Goal: Information Seeking & Learning: Check status

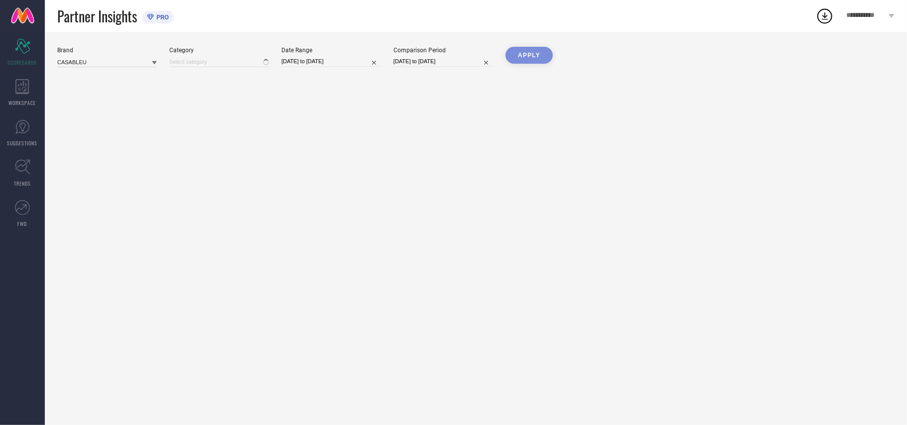
type input "All"
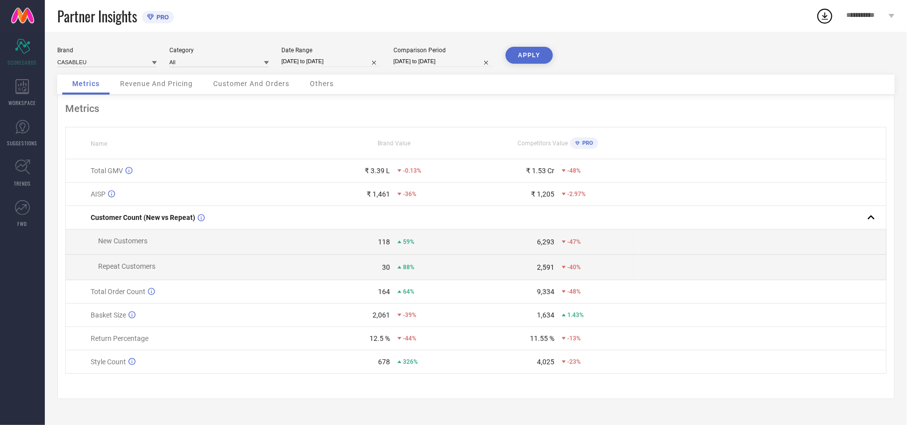
click at [330, 60] on input "[DATE] to [DATE]" at bounding box center [331, 61] width 100 height 10
select select "8"
select select "2025"
select select "9"
select select "2025"
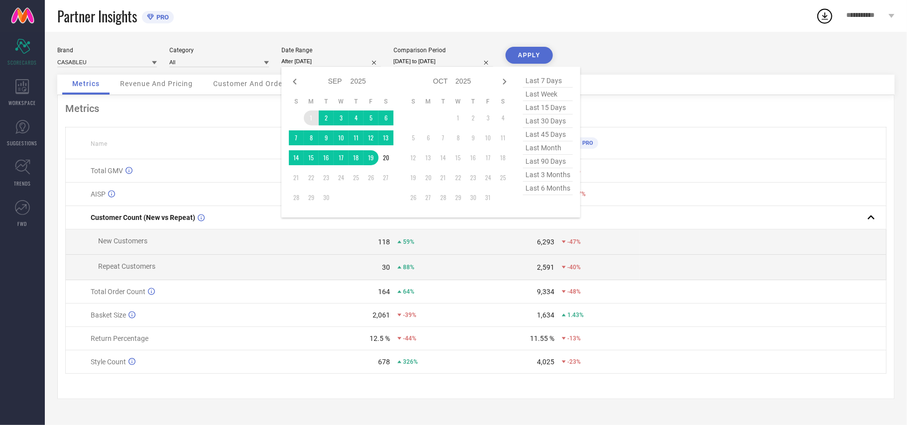
click at [307, 119] on td "1" at bounding box center [311, 118] width 15 height 15
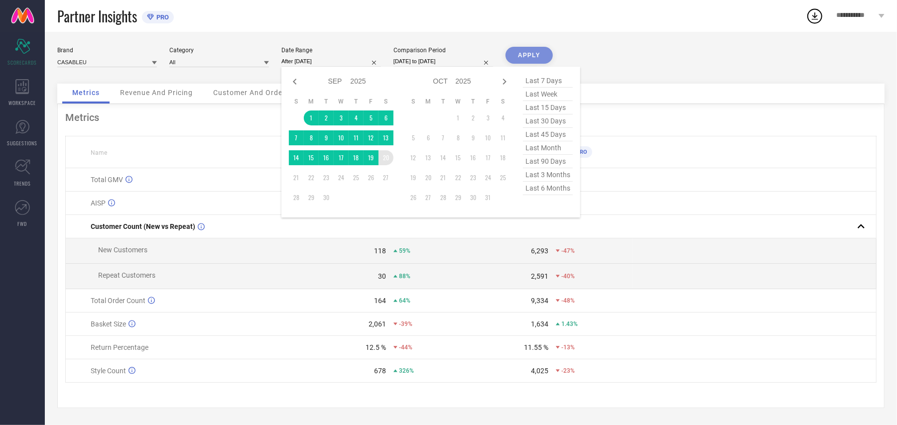
type input "[DATE] to [DATE]"
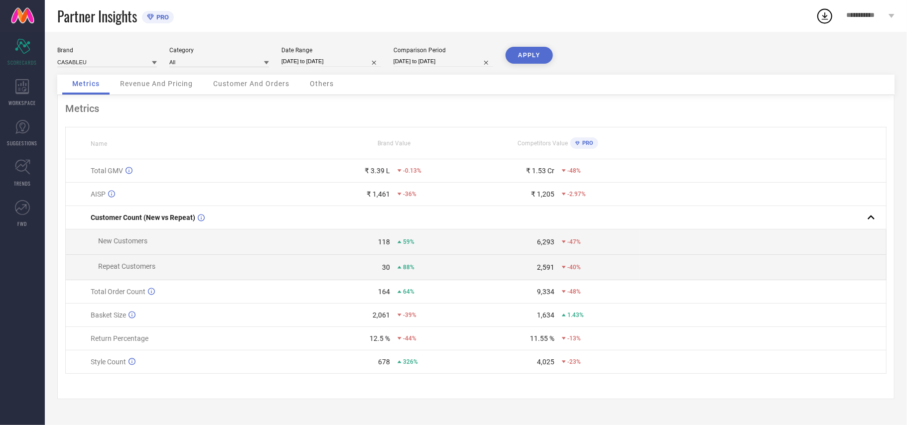
click at [531, 60] on button "APPLY" at bounding box center [529, 55] width 47 height 17
click at [21, 90] on icon at bounding box center [22, 86] width 14 height 15
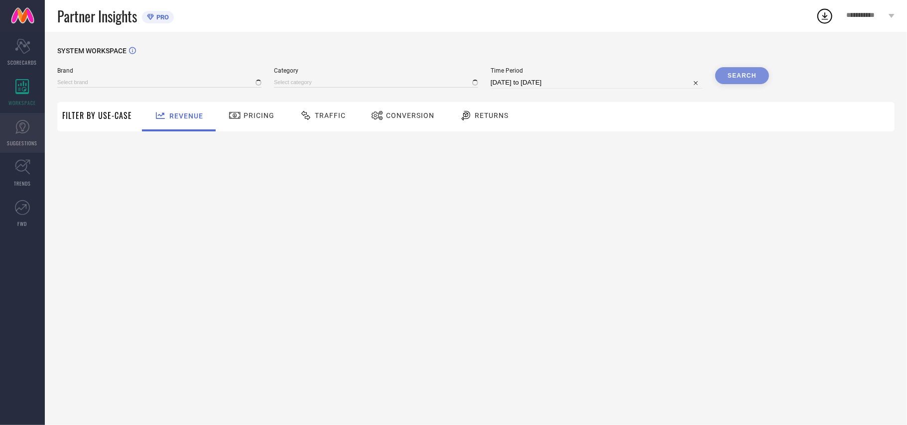
type input "CASABLEU"
type input "All"
click at [28, 140] on span "SUGGESTIONS" at bounding box center [22, 143] width 30 height 7
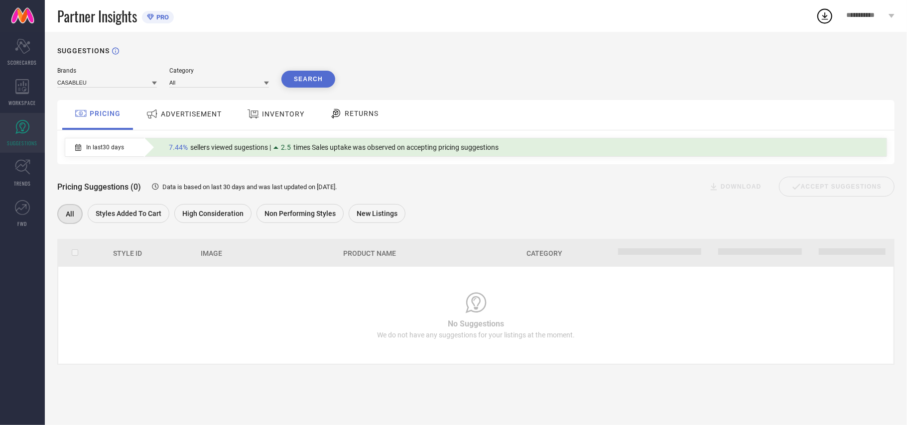
click at [202, 121] on div "ADVERTISEMENT" at bounding box center [183, 114] width 81 height 18
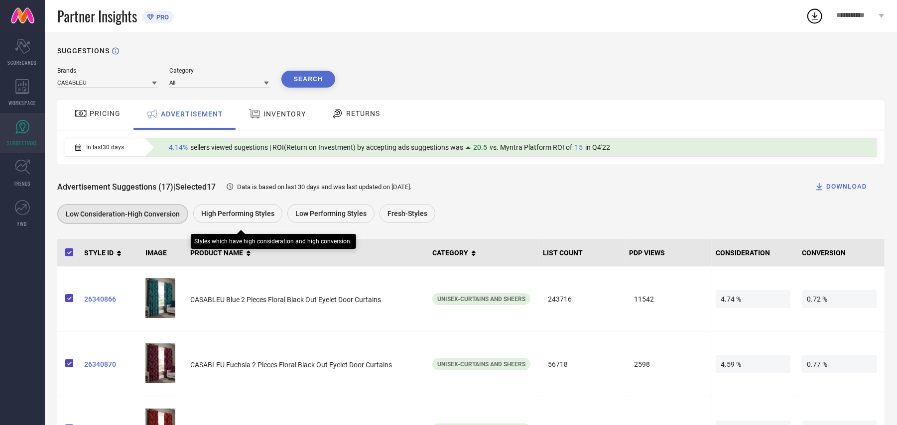
click at [240, 214] on span "High Performing Styles" at bounding box center [237, 214] width 73 height 8
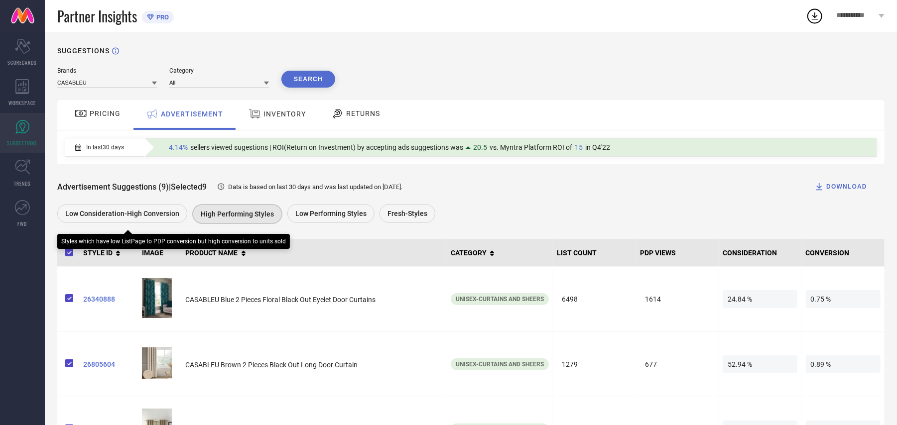
click at [146, 222] on div "Low Consideration-High Conversion" at bounding box center [122, 213] width 130 height 19
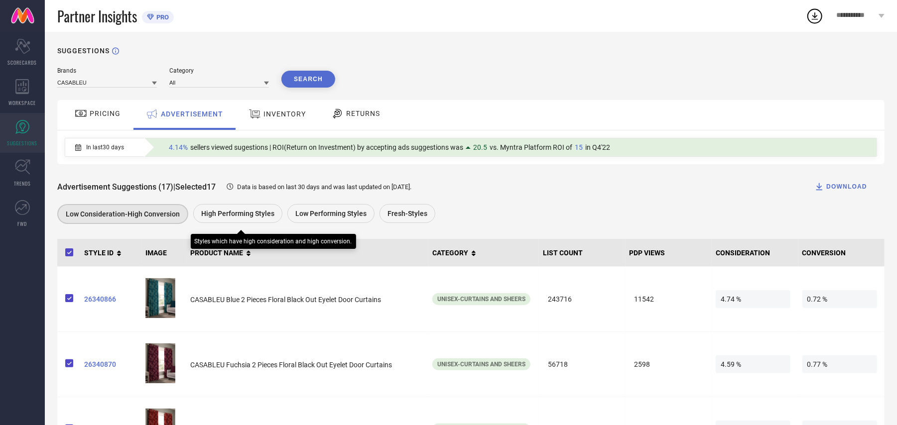
click at [256, 216] on span "High Performing Styles" at bounding box center [237, 214] width 73 height 8
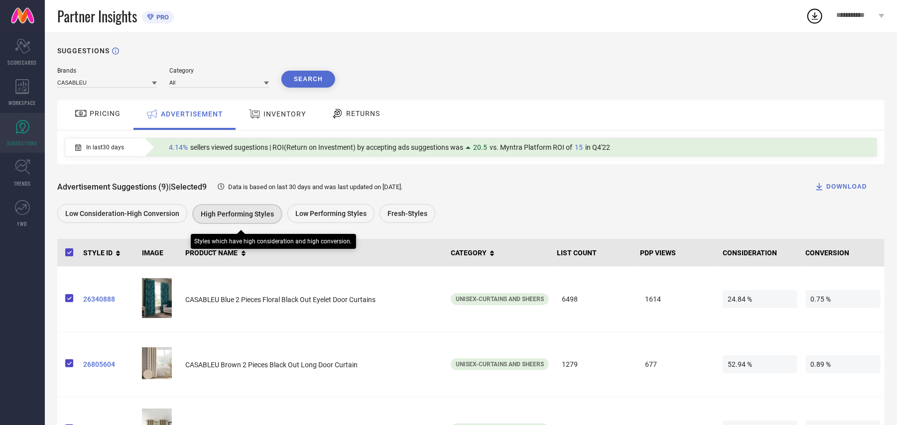
click at [231, 222] on div "High Performing Styles" at bounding box center [237, 214] width 90 height 20
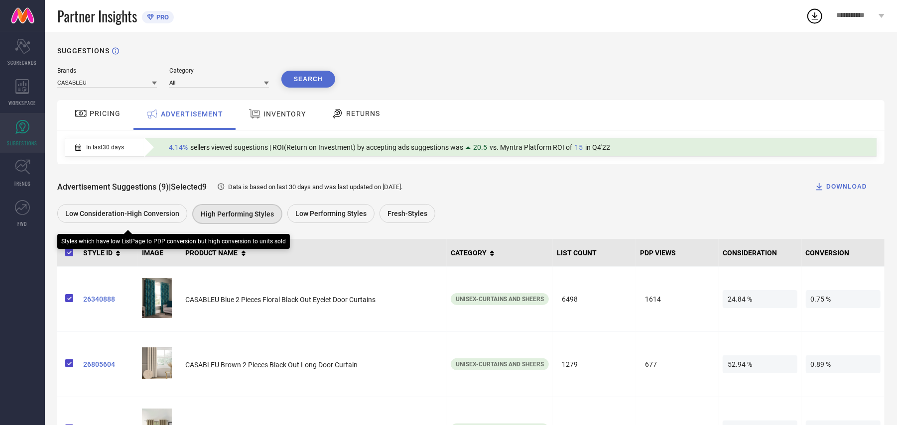
click at [142, 218] on span "Low Consideration-High Conversion" at bounding box center [122, 214] width 114 height 8
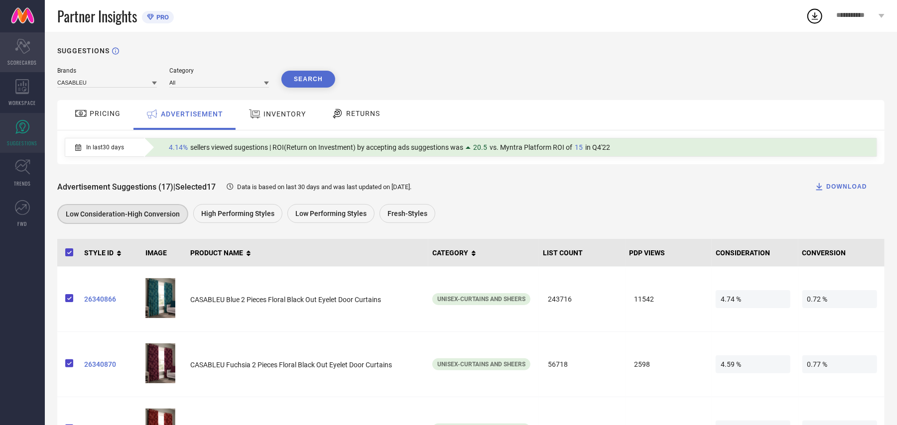
click at [12, 43] on div "Scorecard SCORECARDS" at bounding box center [22, 52] width 45 height 40
